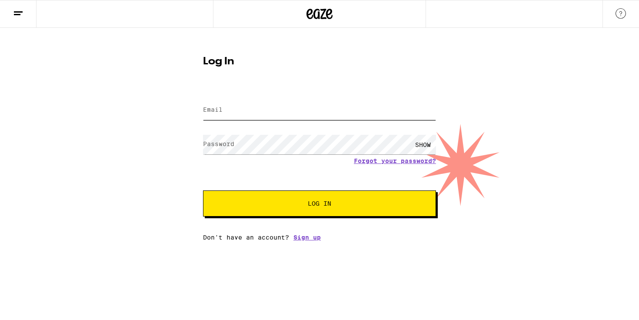
type input "[EMAIL_ADDRESS][DOMAIN_NAME]"
click at [300, 105] on input "[EMAIL_ADDRESS][DOMAIN_NAME]" at bounding box center [319, 110] width 233 height 20
click at [302, 200] on button "Log In" at bounding box center [319, 203] width 233 height 26
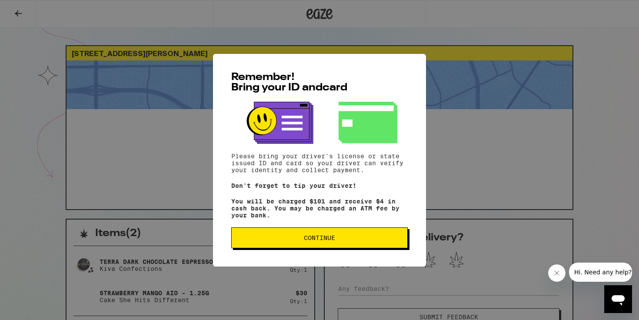
click at [335, 247] on button "Continue" at bounding box center [319, 237] width 177 height 21
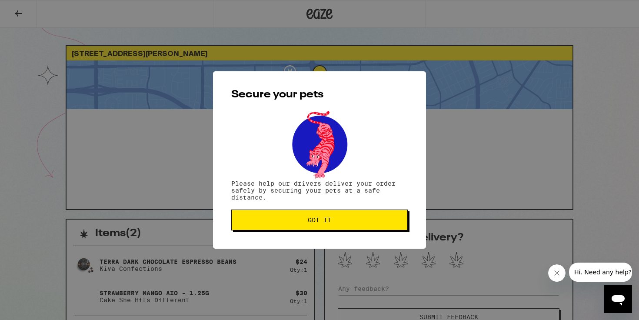
click at [305, 221] on span "Got it" at bounding box center [320, 220] width 162 height 6
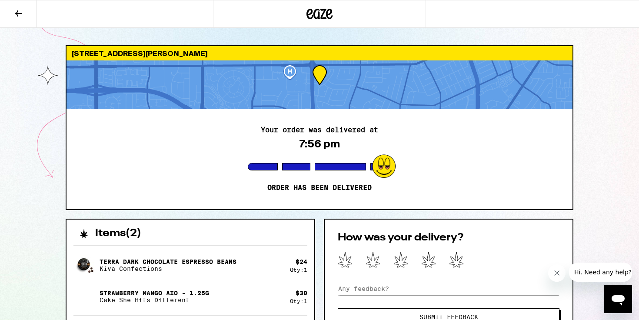
click at [316, 20] on icon at bounding box center [320, 14] width 26 height 16
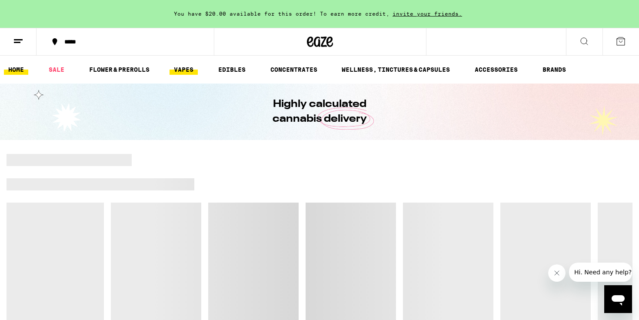
click at [188, 72] on link "VAPES" at bounding box center [184, 69] width 28 height 10
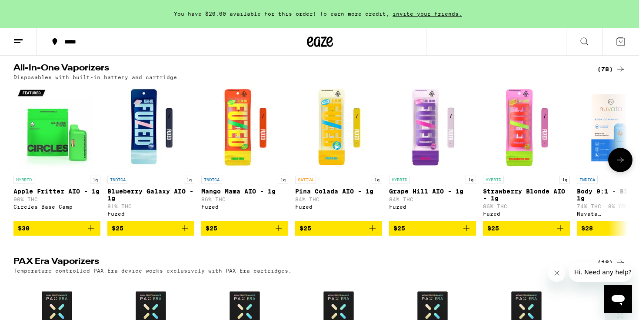
scroll to position [478, 0]
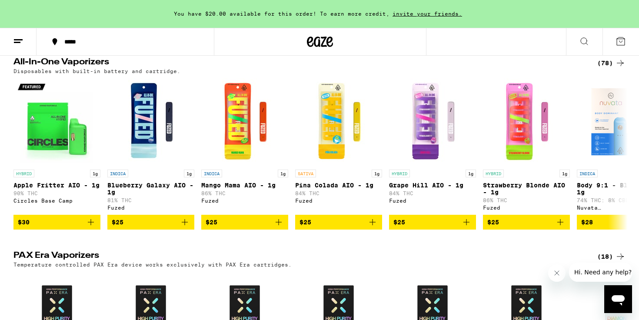
click at [609, 68] on div "(78)" at bounding box center [611, 63] width 28 height 10
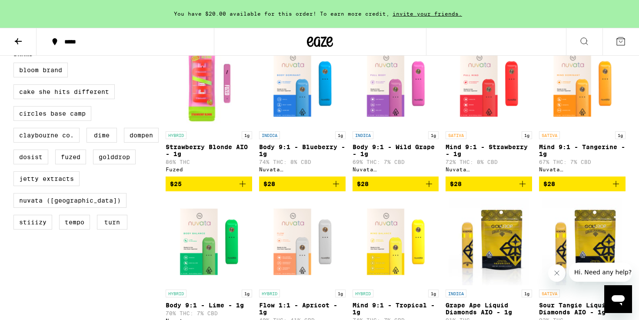
scroll to position [271, 0]
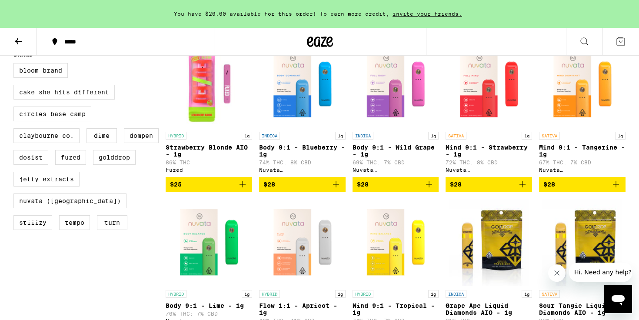
click at [73, 100] on label "Cake She Hits Different" at bounding box center [63, 92] width 101 height 15
click at [16, 65] on input "Cake She Hits Different" at bounding box center [15, 64] width 0 height 0
checkbox input "true"
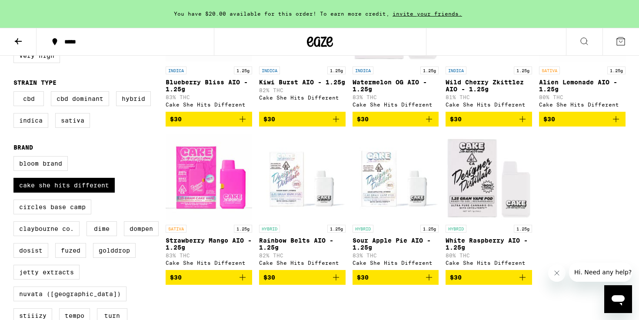
scroll to position [174, 0]
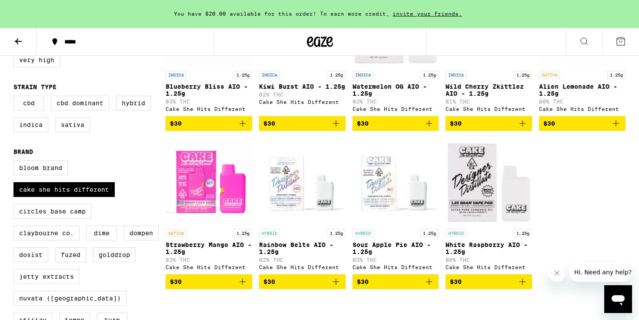
click at [244, 287] on icon "Add to bag" at bounding box center [242, 282] width 10 height 10
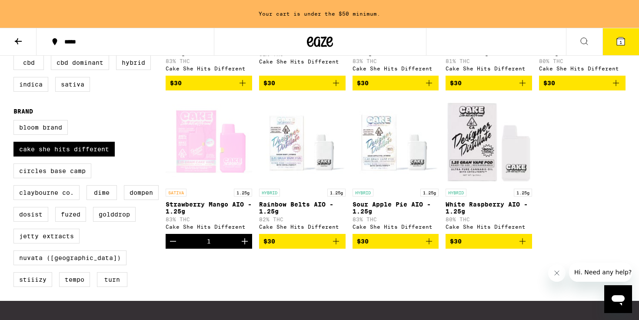
scroll to position [214, 0]
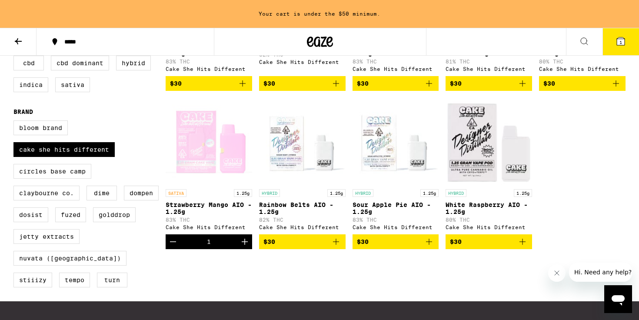
click at [244, 247] on icon "Increment" at bounding box center [245, 242] width 10 height 10
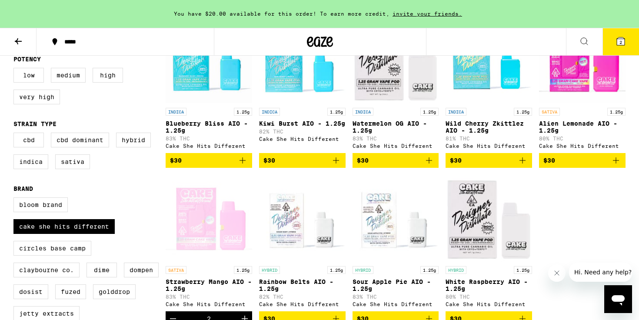
scroll to position [0, 0]
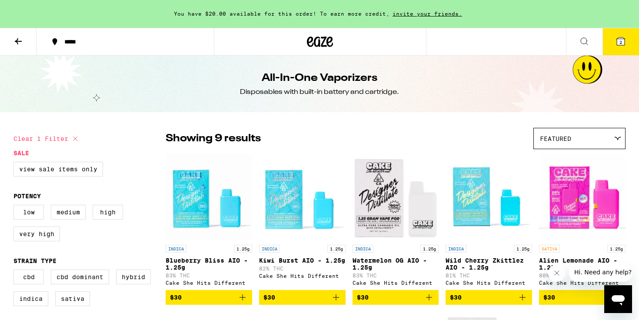
click at [620, 44] on span "2" at bounding box center [621, 42] width 3 height 5
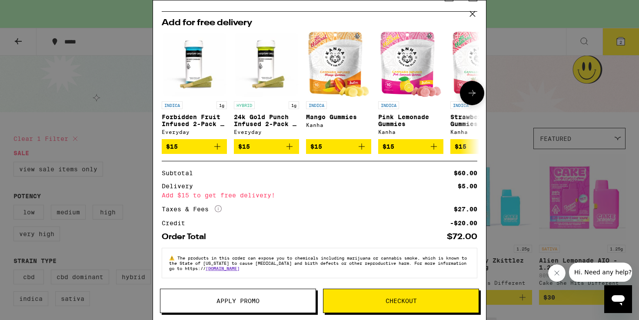
scroll to position [80, 0]
click at [472, 89] on icon at bounding box center [472, 93] width 10 height 10
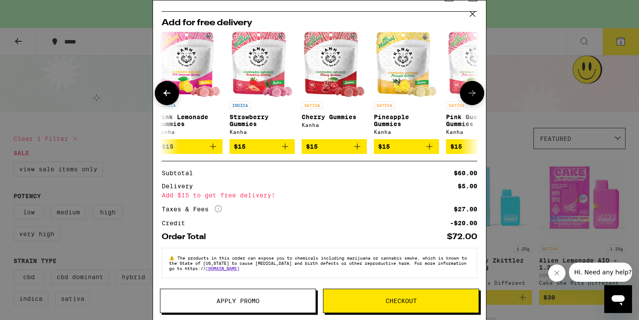
click at [472, 89] on icon at bounding box center [472, 93] width 10 height 10
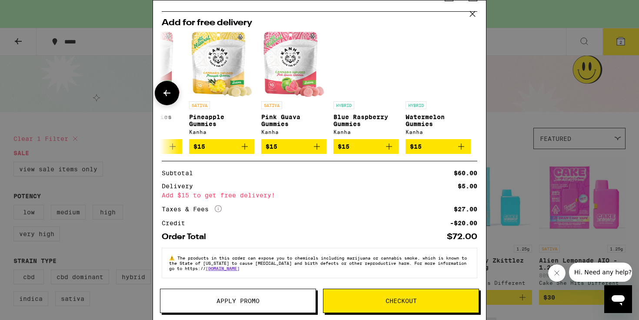
scroll to position [0, 406]
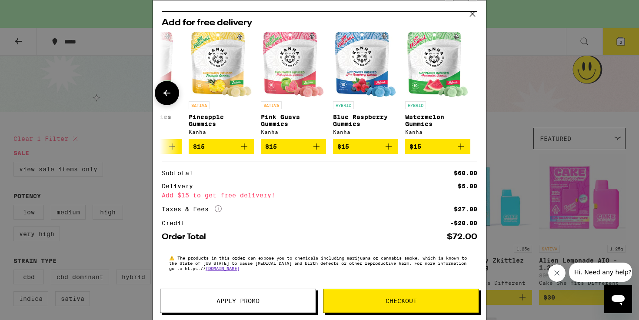
click at [169, 90] on icon at bounding box center [167, 93] width 10 height 10
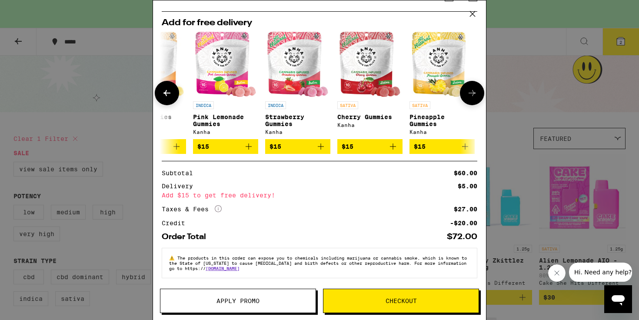
click at [169, 90] on icon at bounding box center [167, 93] width 10 height 10
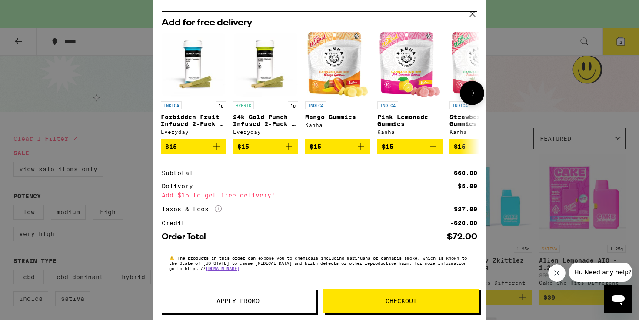
scroll to position [0, 0]
click at [289, 147] on icon "Add to bag" at bounding box center [289, 146] width 10 height 10
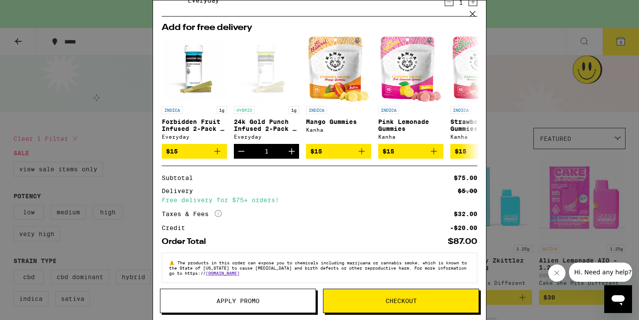
scroll to position [115, 0]
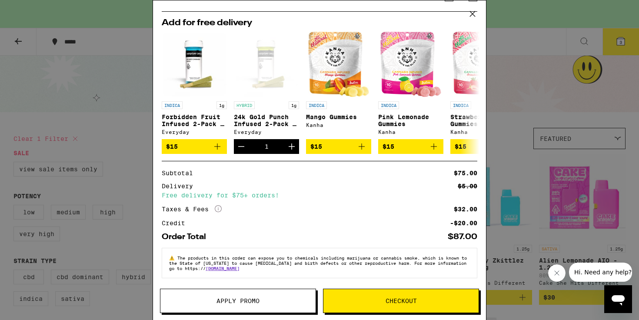
click at [414, 298] on span "Checkout" at bounding box center [401, 301] width 31 height 6
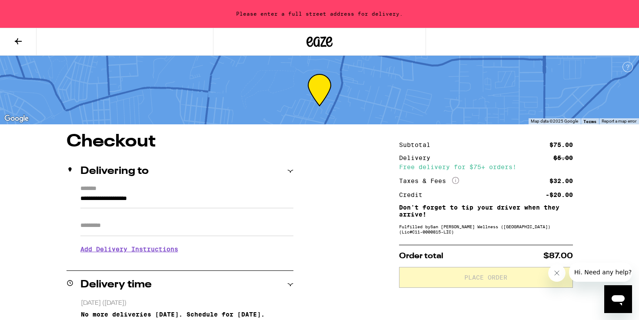
click at [195, 200] on input "**********" at bounding box center [186, 201] width 213 height 15
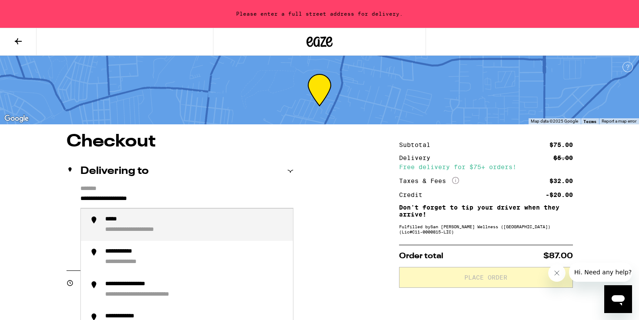
click at [195, 200] on input "**********" at bounding box center [186, 201] width 213 height 15
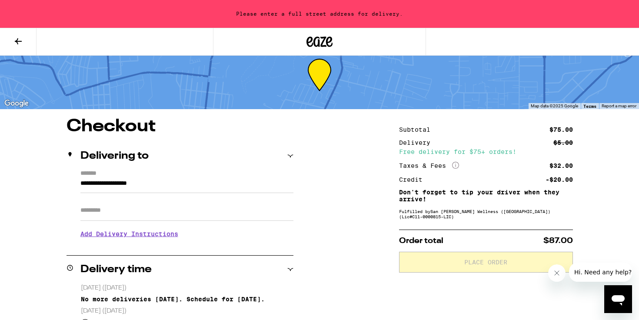
scroll to position [15, 0]
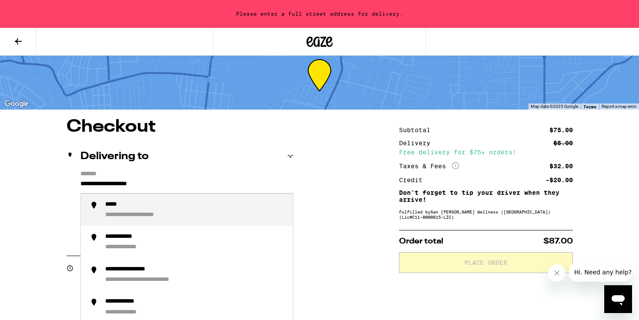
click at [191, 180] on input "**********" at bounding box center [186, 186] width 213 height 15
click at [182, 212] on div "**********" at bounding box center [195, 210] width 181 height 19
type input "**********"
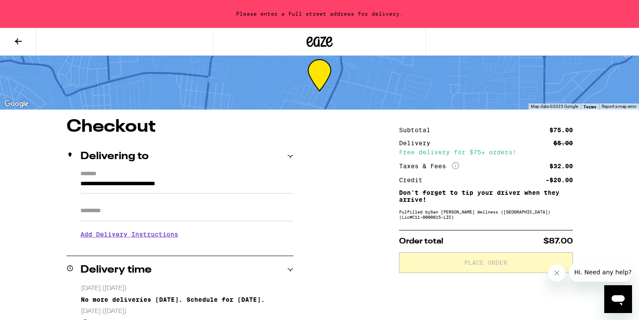
click at [160, 217] on input "Apt/Suite" at bounding box center [186, 210] width 213 height 21
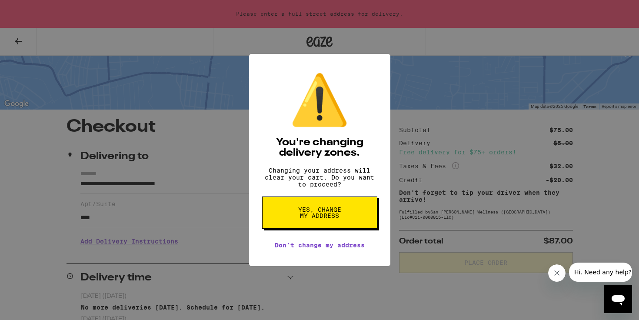
type input "***"
click at [321, 218] on span "Yes, change my address" at bounding box center [319, 213] width 45 height 12
type input "**********"
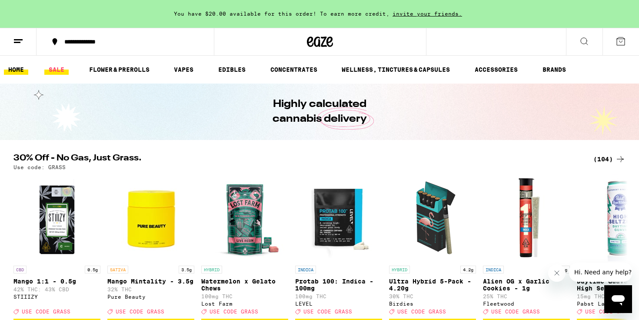
click at [56, 71] on link "SALE" at bounding box center [56, 69] width 24 height 10
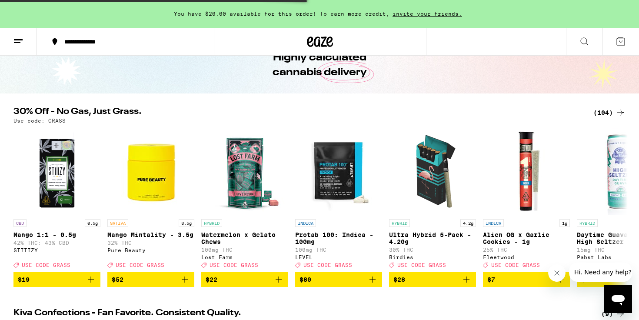
scroll to position [70, 0]
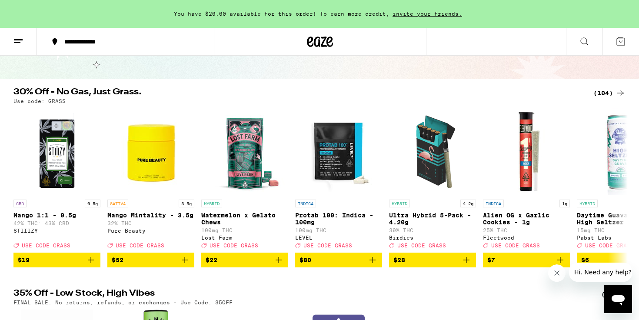
scroll to position [59, 0]
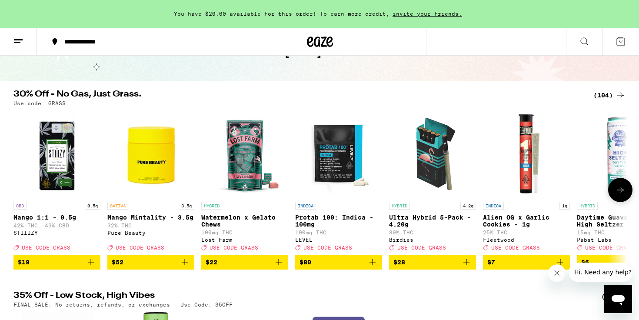
click at [617, 195] on icon at bounding box center [620, 190] width 10 height 10
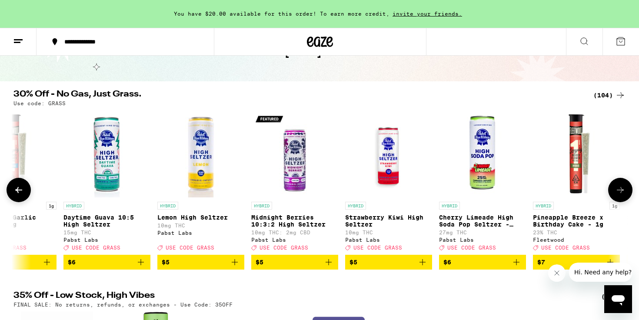
scroll to position [0, 517]
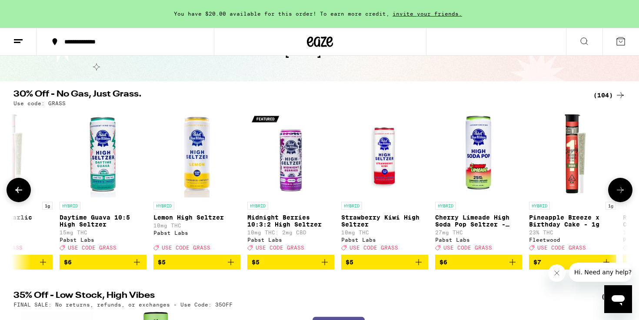
click at [617, 195] on icon at bounding box center [620, 190] width 10 height 10
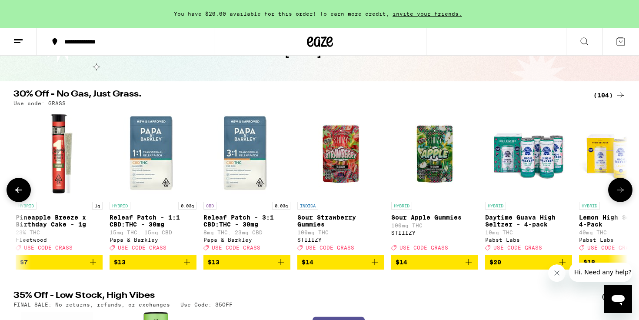
scroll to position [0, 1035]
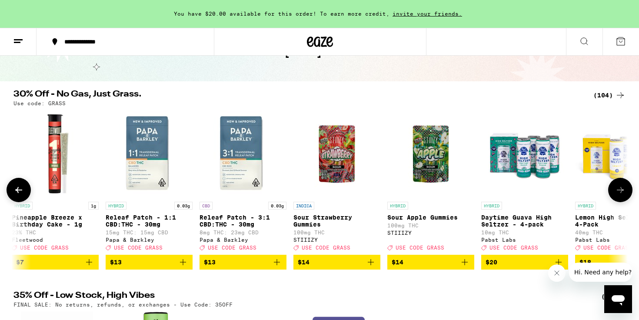
click at [617, 195] on icon at bounding box center [620, 190] width 10 height 10
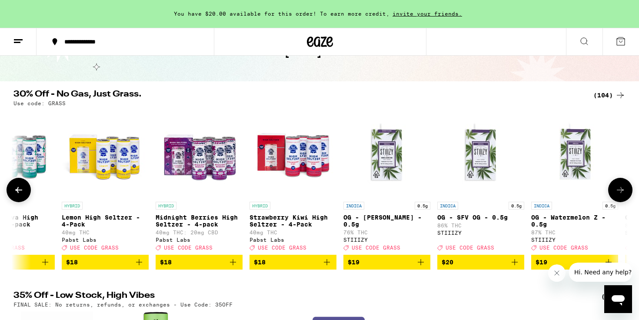
scroll to position [0, 1552]
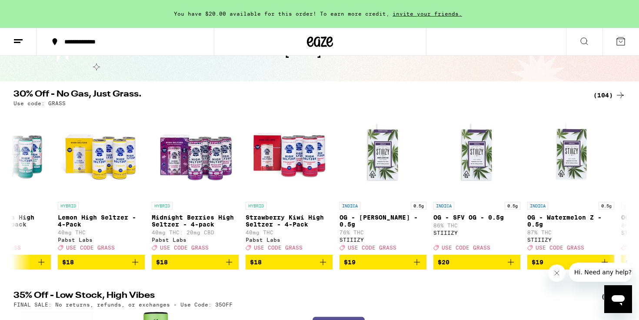
drag, startPoint x: 617, startPoint y: 197, endPoint x: 487, endPoint y: 297, distance: 164.2
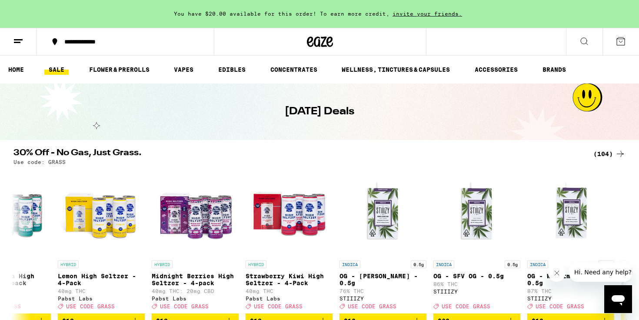
click at [619, 42] on icon at bounding box center [621, 41] width 10 height 10
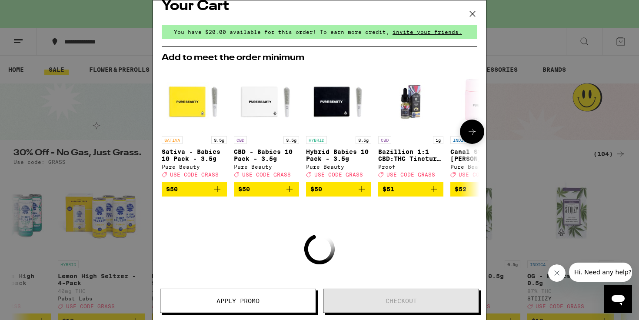
scroll to position [12, 0]
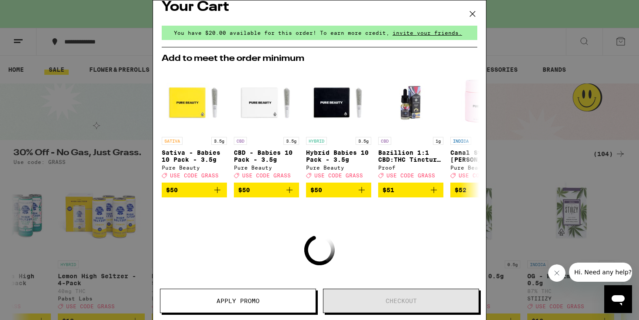
click at [470, 14] on icon at bounding box center [472, 13] width 13 height 13
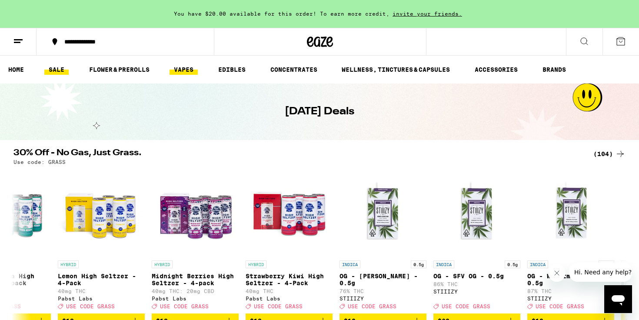
click at [184, 68] on link "VAPES" at bounding box center [184, 69] width 28 height 10
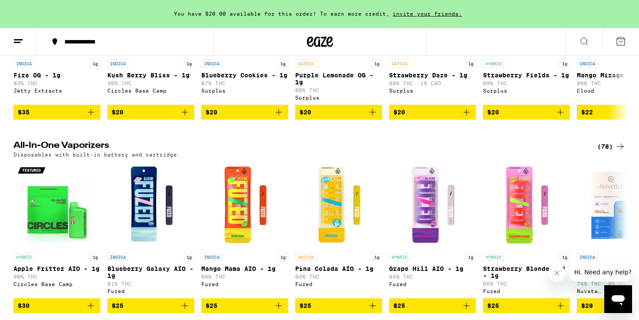
scroll to position [395, 0]
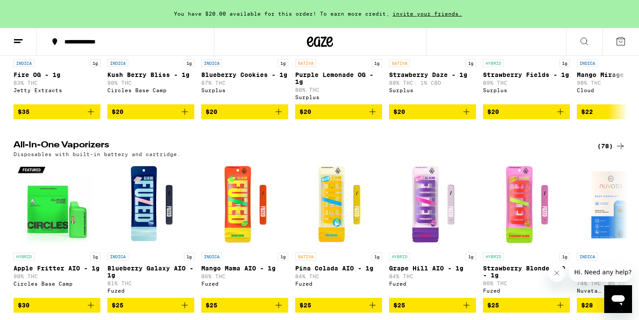
click at [618, 151] on icon at bounding box center [620, 146] width 10 height 10
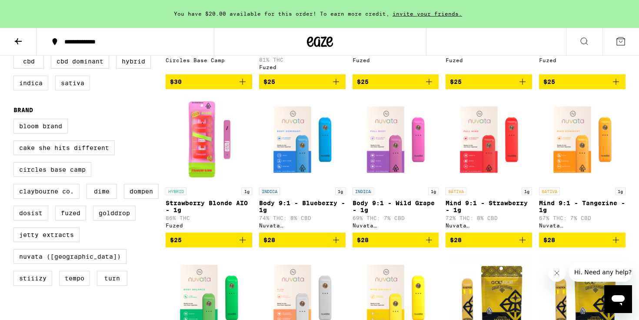
scroll to position [220, 0]
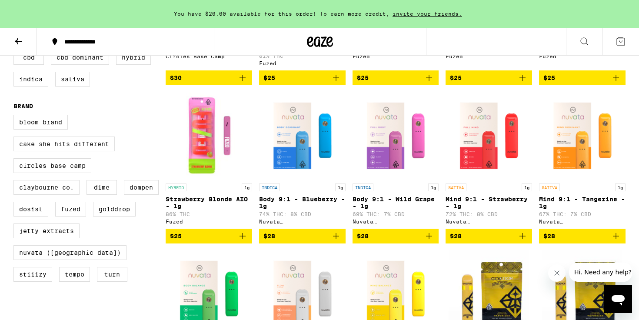
click at [80, 151] on label "Cake She Hits Different" at bounding box center [63, 144] width 101 height 15
click at [16, 117] on input "Cake She Hits Different" at bounding box center [15, 116] width 0 height 0
checkbox input "true"
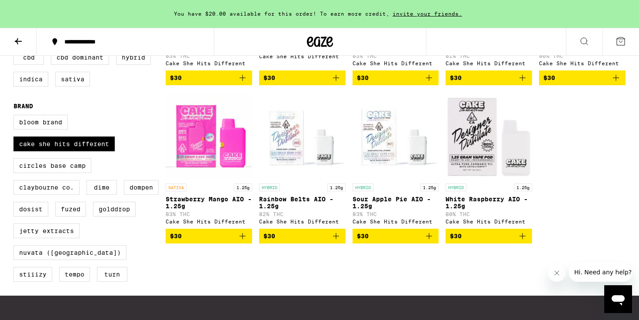
click at [240, 241] on icon "Add to bag" at bounding box center [242, 236] width 10 height 10
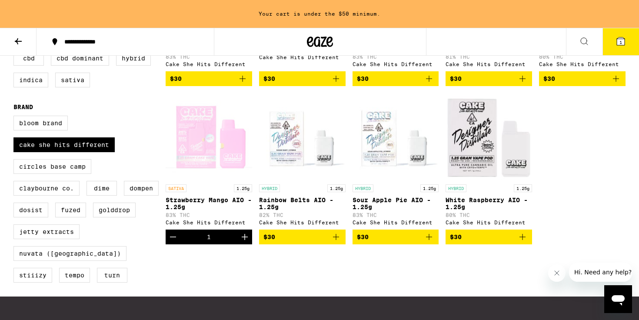
scroll to position [223, 0]
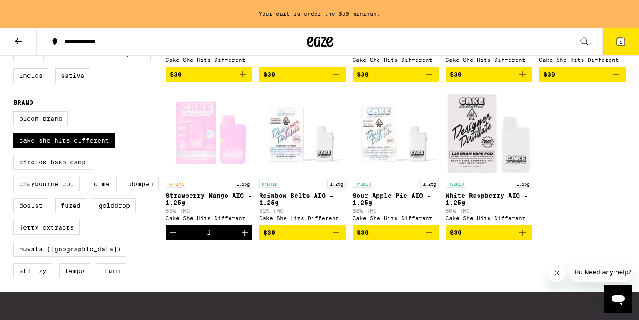
click at [337, 238] on icon "Add to bag" at bounding box center [336, 232] width 10 height 10
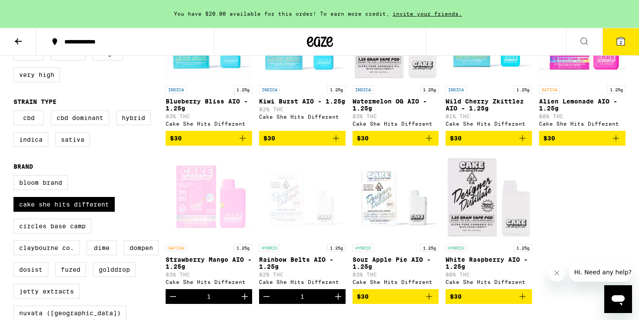
scroll to position [0, 0]
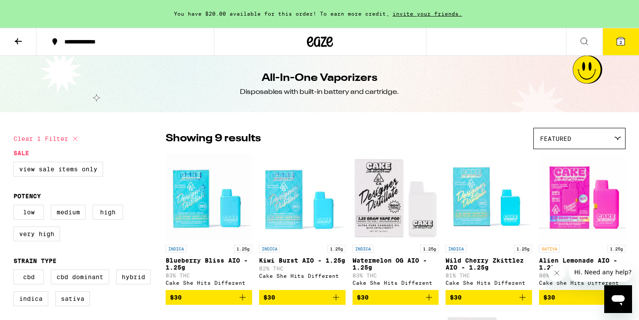
click at [616, 54] on button "2" at bounding box center [621, 41] width 37 height 27
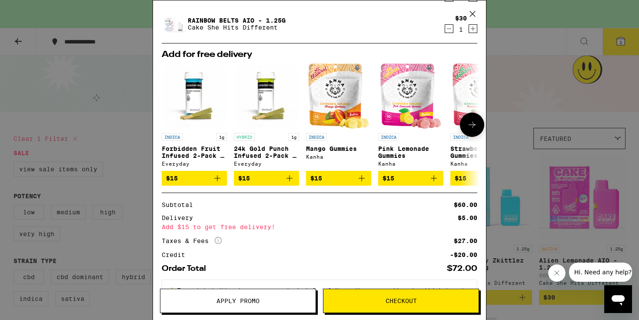
scroll to position [83, 0]
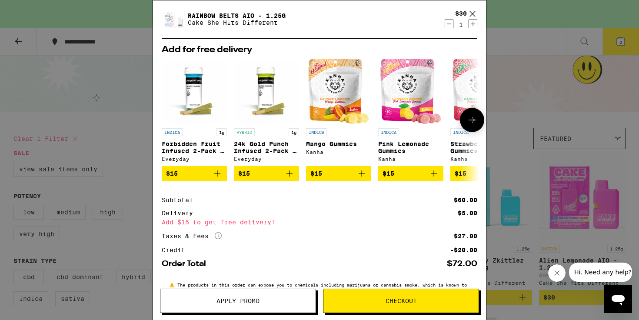
click at [290, 177] on icon "Add to bag" at bounding box center [289, 173] width 10 height 10
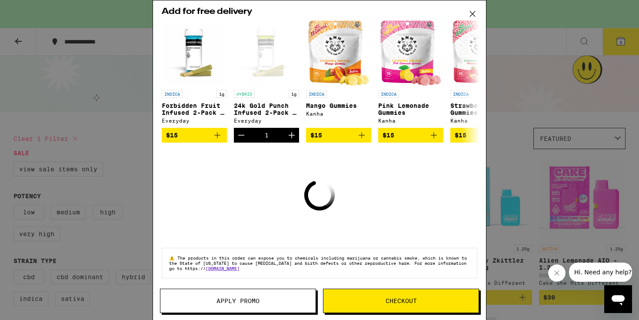
scroll to position [147, 0]
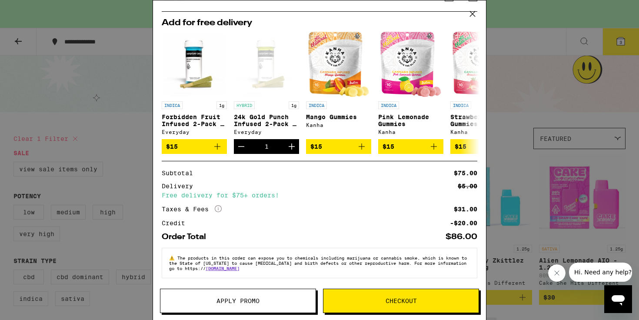
click at [415, 303] on span "Checkout" at bounding box center [401, 301] width 31 height 6
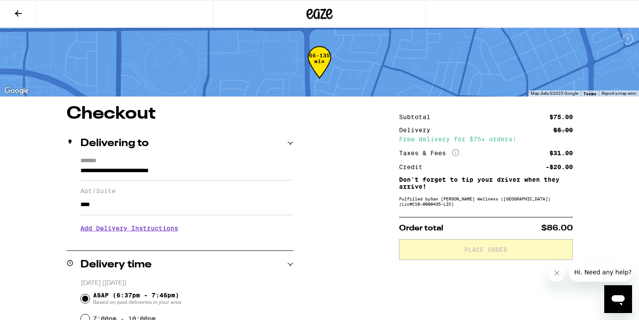
click at [166, 210] on input "***" at bounding box center [186, 204] width 213 height 21
type input "*****"
drag, startPoint x: 346, startPoint y: 218, endPoint x: 306, endPoint y: 218, distance: 39.6
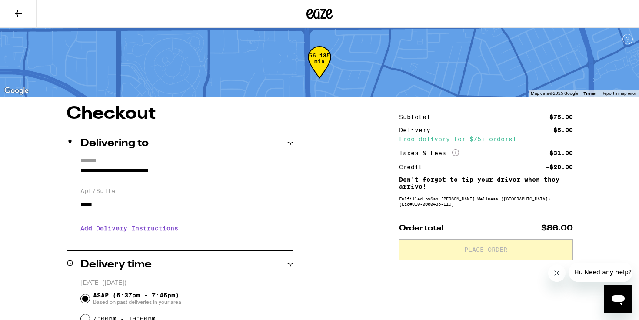
click at [159, 229] on h3 "Add Delivery Instructions" at bounding box center [186, 228] width 213 height 20
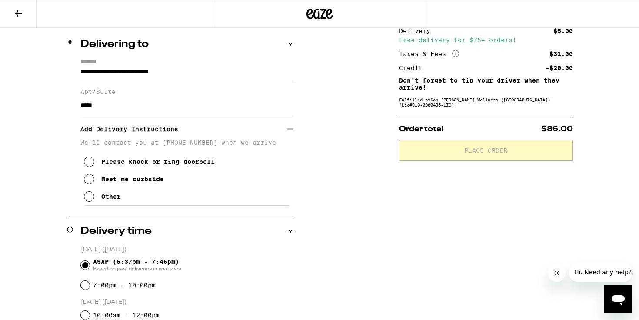
scroll to position [107, 0]
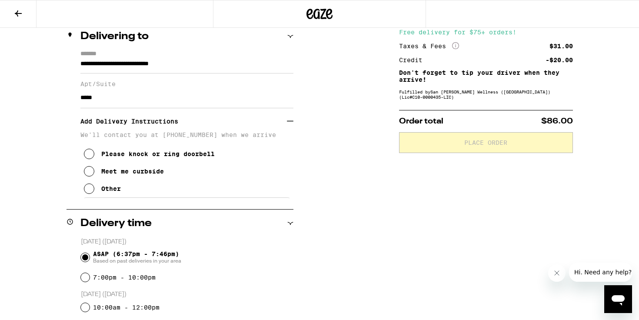
click at [107, 175] on div "Meet me curbside" at bounding box center [132, 171] width 63 height 7
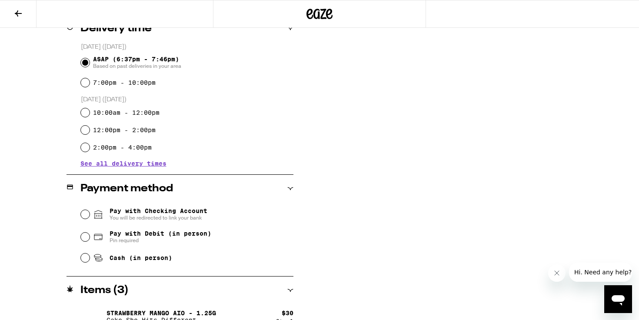
scroll to position [378, 0]
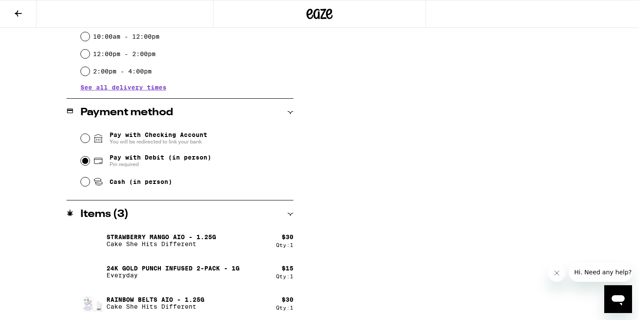
click at [85, 162] on input "Pay with Debit (in person) Pin required" at bounding box center [85, 161] width 9 height 9
click at [88, 139] on input "Pay with Checking Account You will be redirected to link your bank" at bounding box center [85, 138] width 9 height 9
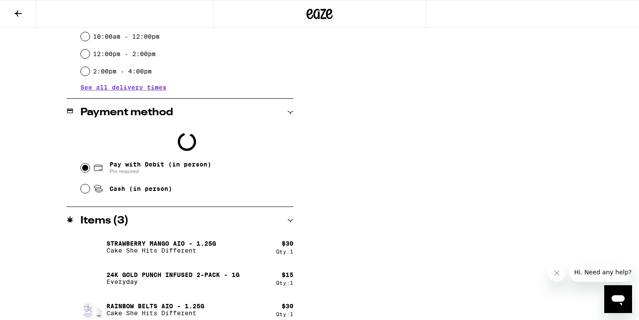
click at [83, 168] on input "Pay with Debit (in person) Pin required" at bounding box center [85, 168] width 9 height 9
radio input "true"
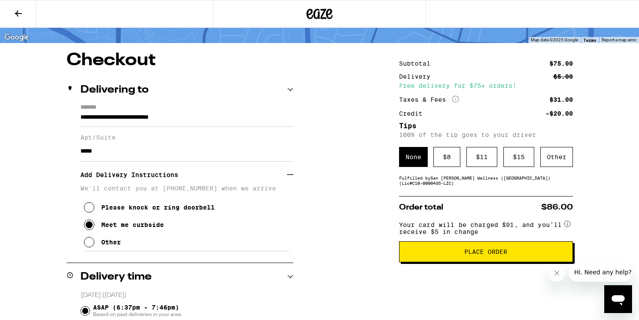
scroll to position [53, 0]
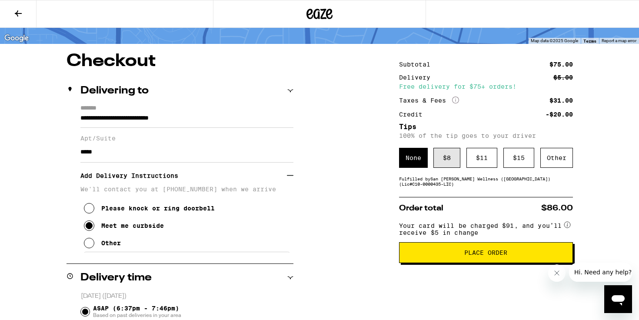
click at [452, 166] on div "$ 8" at bounding box center [447, 158] width 27 height 20
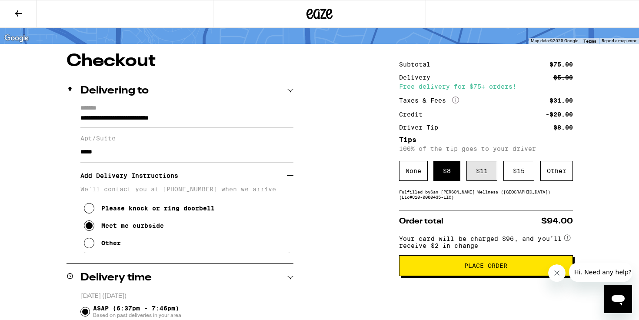
click at [482, 167] on div "$ 11" at bounding box center [482, 171] width 31 height 20
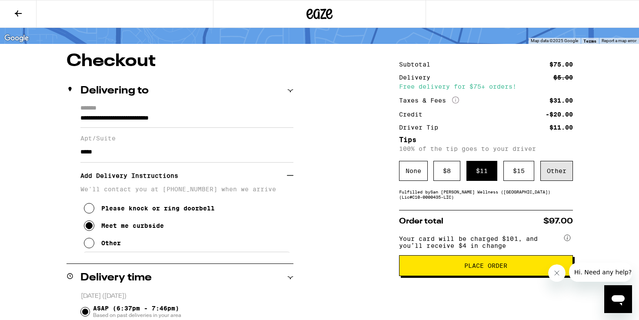
click at [556, 176] on div "Other" at bounding box center [557, 171] width 33 height 20
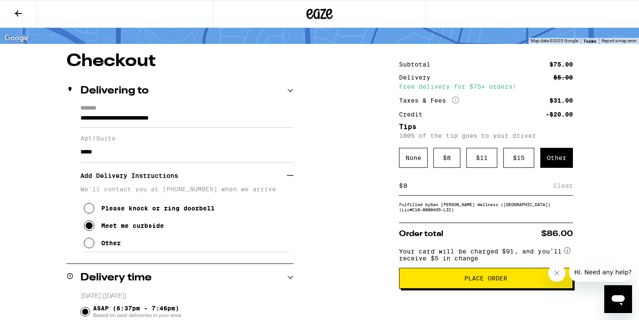
type input "4"
click at [443, 163] on div "$ 8" at bounding box center [447, 158] width 27 height 20
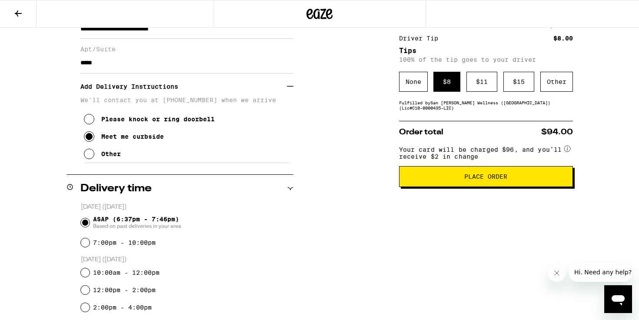
scroll to position [137, 0]
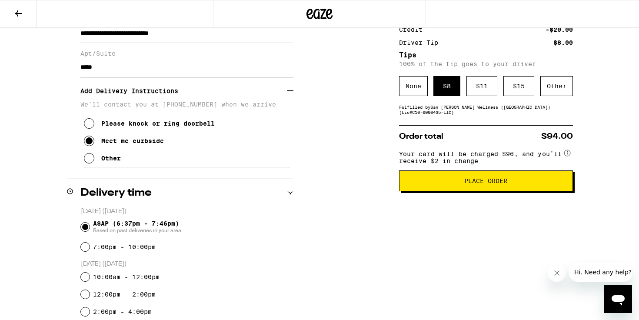
click at [448, 182] on button "Place Order" at bounding box center [486, 180] width 174 height 21
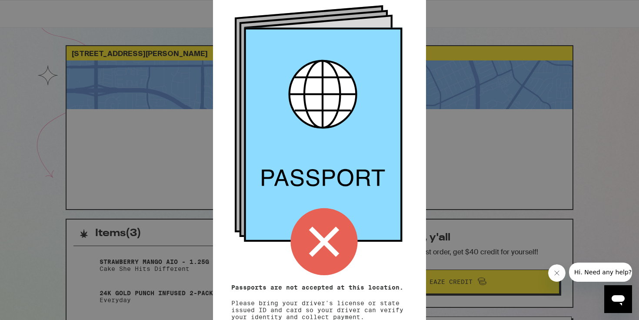
scroll to position [98, 0]
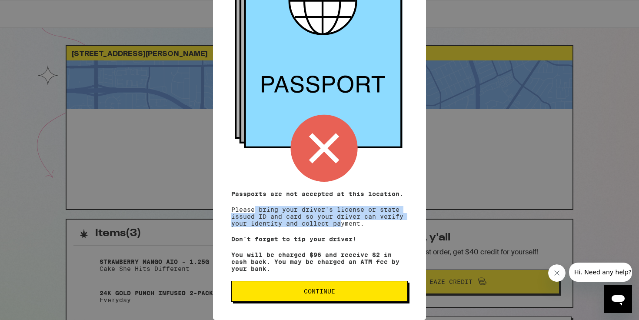
drag, startPoint x: 341, startPoint y: 218, endPoint x: 256, endPoint y: 202, distance: 86.8
click at [256, 202] on p "Passports are not accepted at this location. Please bring your driver's license…" at bounding box center [319, 208] width 177 height 37
drag, startPoint x: 256, startPoint y: 202, endPoint x: 349, endPoint y: 222, distance: 94.9
click at [349, 222] on p "Passports are not accepted at this location. Please bring your driver's license…" at bounding box center [319, 208] width 177 height 37
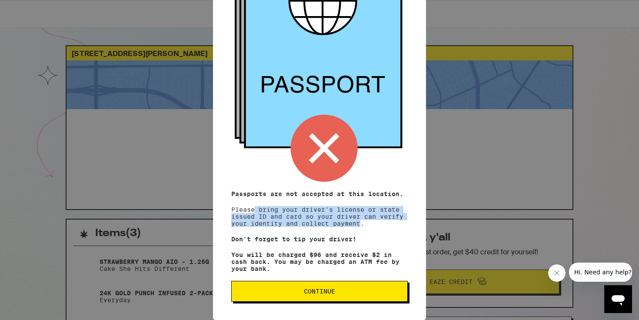
click at [349, 222] on p "Passports are not accepted at this location. Please bring your driver's license…" at bounding box center [319, 208] width 177 height 37
drag, startPoint x: 349, startPoint y: 222, endPoint x: 275, endPoint y: 202, distance: 76.7
click at [275, 202] on p "Passports are not accepted at this location. Please bring your driver's license…" at bounding box center [319, 208] width 177 height 37
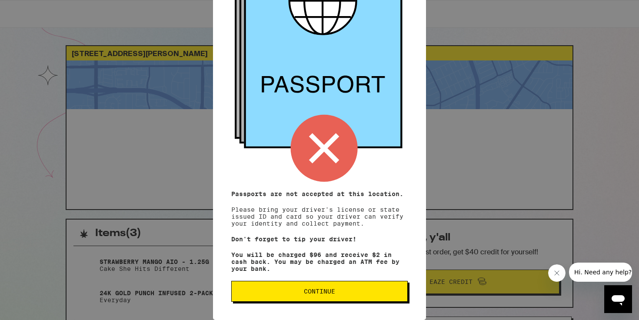
click at [324, 293] on span "Continue" at bounding box center [319, 291] width 31 height 6
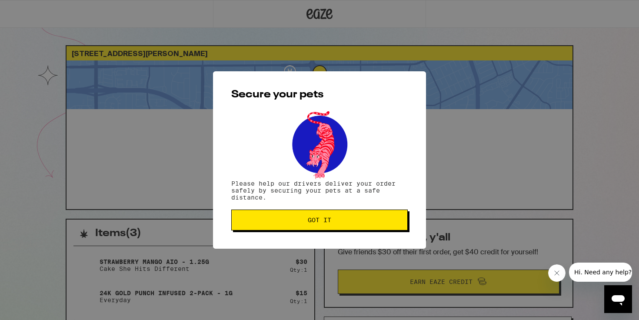
click at [314, 227] on button "Got it" at bounding box center [319, 220] width 177 height 21
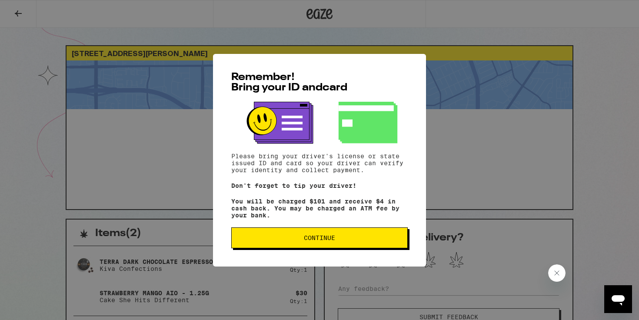
click at [310, 241] on span "Continue" at bounding box center [319, 238] width 31 height 6
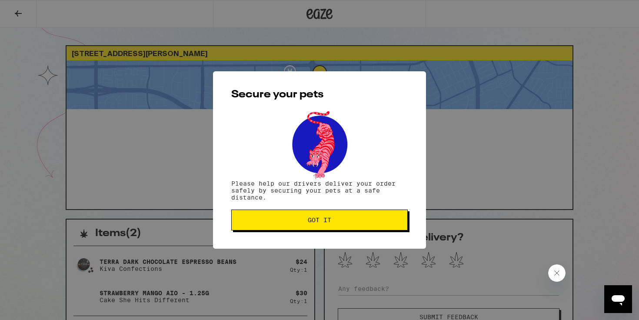
click at [319, 227] on button "Got it" at bounding box center [319, 220] width 177 height 21
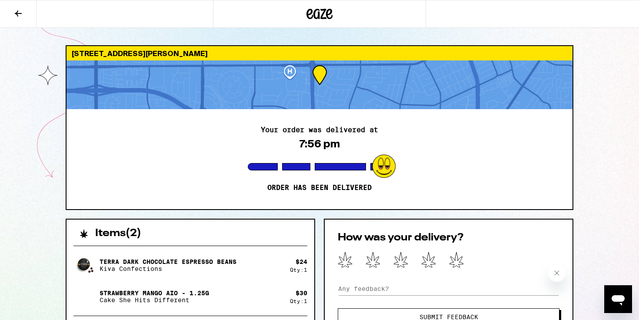
click at [317, 22] on div at bounding box center [319, 14] width 213 height 28
click at [317, 10] on icon at bounding box center [320, 14] width 13 height 10
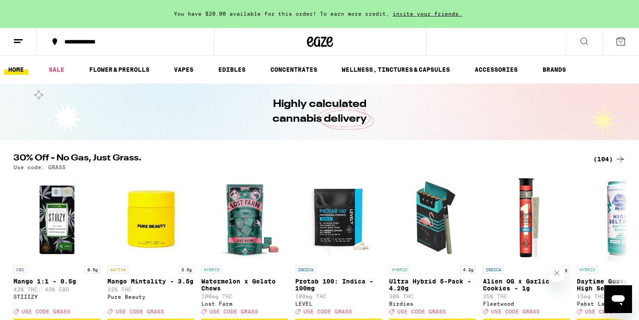
click at [17, 46] on icon at bounding box center [18, 41] width 10 height 10
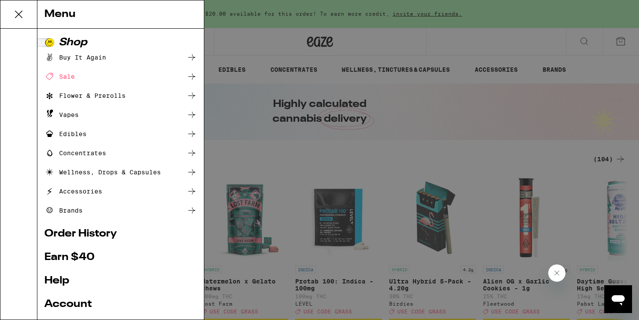
click at [72, 232] on link "Order History" at bounding box center [120, 234] width 153 height 10
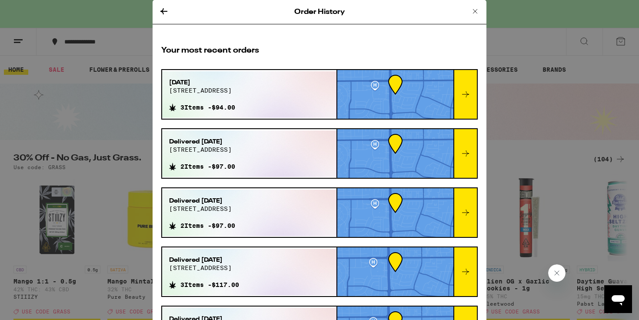
click at [465, 95] on icon at bounding box center [466, 94] width 10 height 10
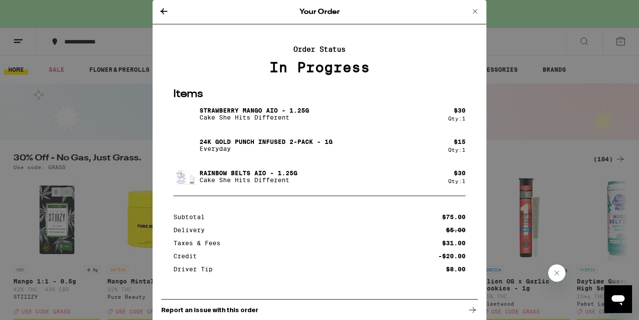
scroll to position [33, 0]
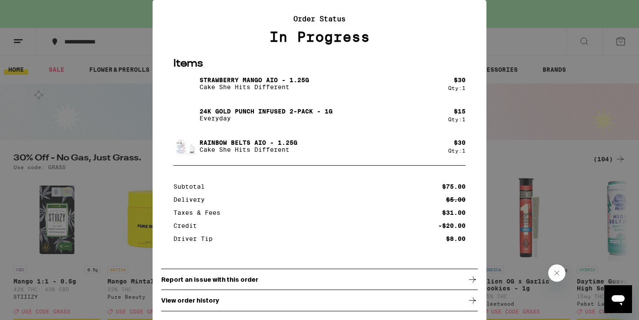
click at [234, 301] on div "View order history" at bounding box center [319, 301] width 317 height 22
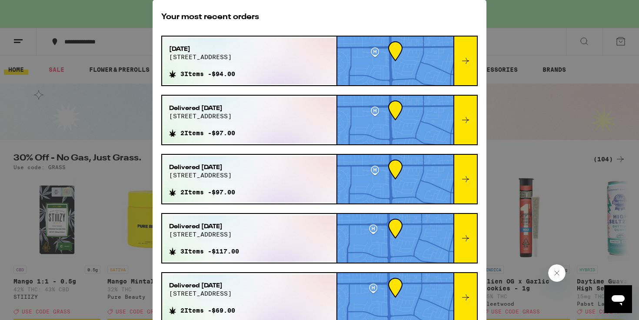
click at [463, 54] on div at bounding box center [465, 61] width 23 height 49
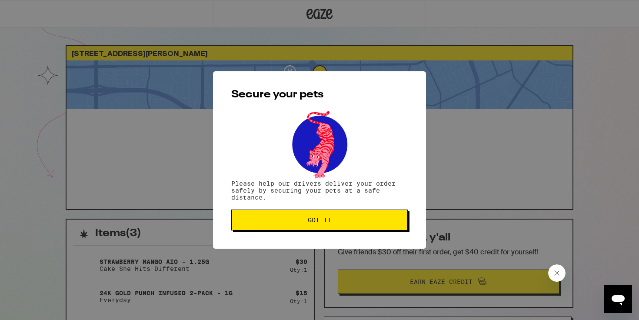
click at [334, 223] on span "Got it" at bounding box center [320, 220] width 162 height 6
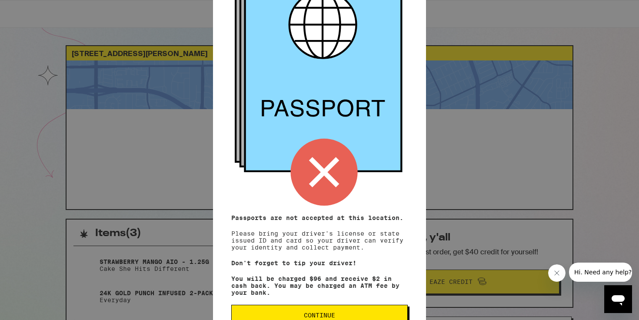
scroll to position [98, 0]
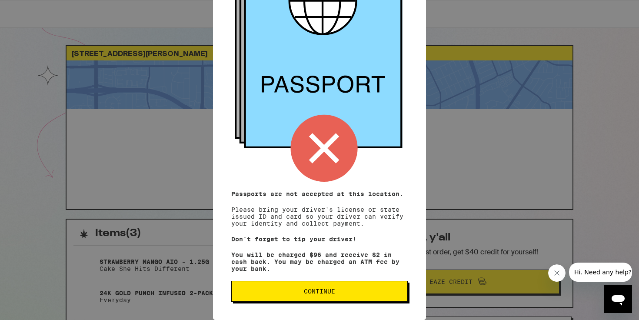
click at [349, 296] on button "Continue" at bounding box center [319, 291] width 177 height 21
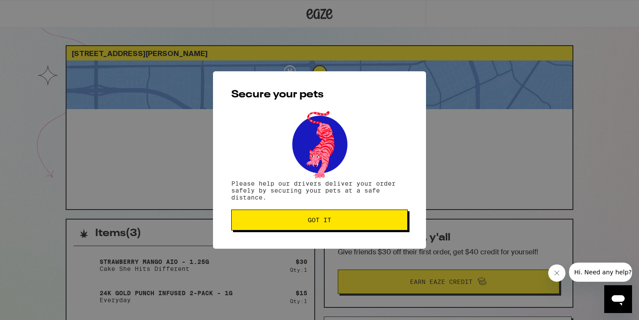
scroll to position [0, 0]
click at [291, 227] on button "Got it" at bounding box center [319, 220] width 177 height 21
